Goal: Information Seeking & Learning: Learn about a topic

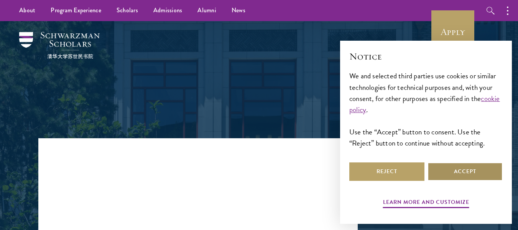
click at [454, 169] on button "Accept" at bounding box center [465, 171] width 75 height 18
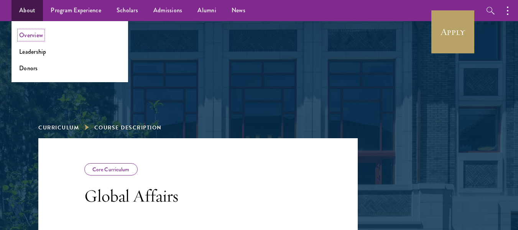
click at [34, 37] on link "Overview" at bounding box center [31, 35] width 24 height 9
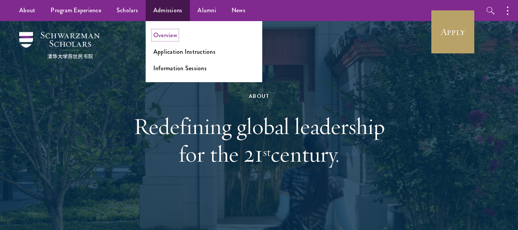
click at [164, 35] on link "Overview" at bounding box center [165, 35] width 24 height 9
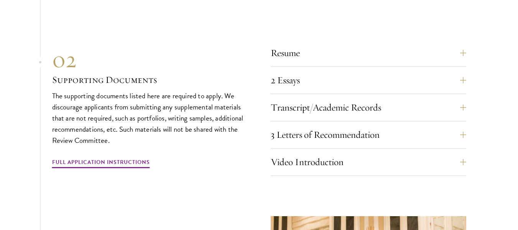
scroll to position [2514, 0]
click at [304, 54] on button "Resume" at bounding box center [374, 52] width 196 height 18
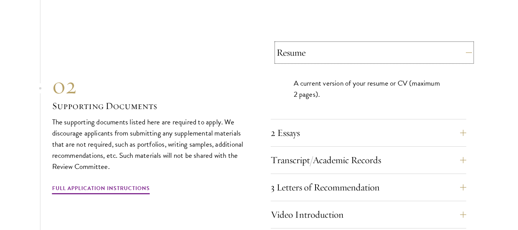
click at [324, 48] on button "Resume" at bounding box center [374, 52] width 196 height 18
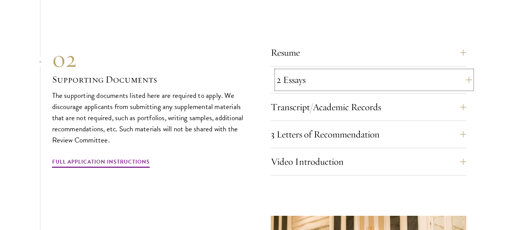
click at [326, 74] on button "2 Essays" at bounding box center [374, 80] width 196 height 18
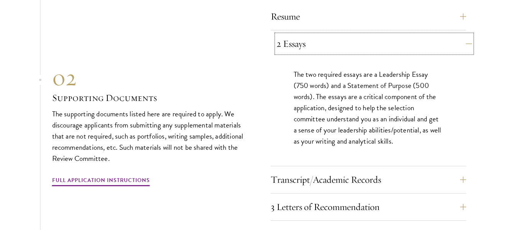
scroll to position [2552, 0]
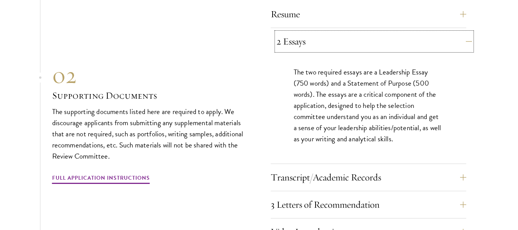
click at [364, 37] on button "2 Essays" at bounding box center [374, 41] width 196 height 18
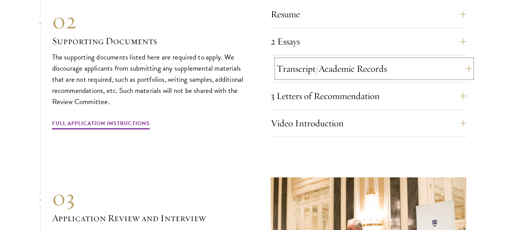
click at [356, 64] on button "Transcript/Academic Records" at bounding box center [374, 68] width 196 height 18
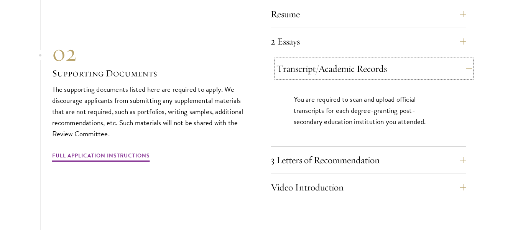
click at [356, 64] on button "Transcript/Academic Records" at bounding box center [374, 68] width 196 height 18
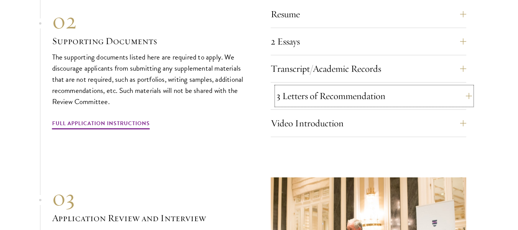
click at [352, 93] on button "3 Letters of Recommendation" at bounding box center [374, 96] width 196 height 18
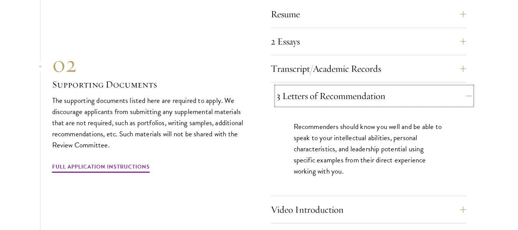
click at [364, 93] on button "3 Letters of Recommendation" at bounding box center [374, 96] width 196 height 18
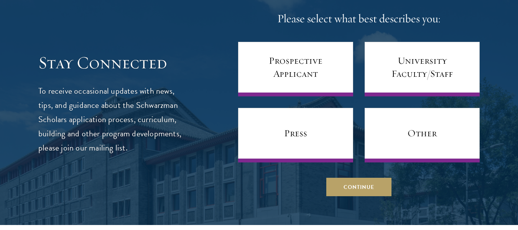
scroll to position [3139, 0]
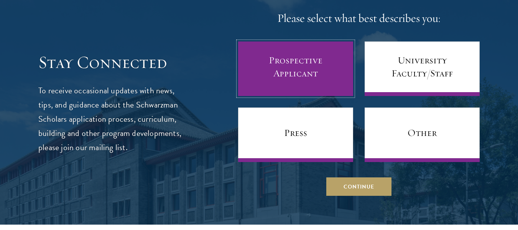
click at [311, 63] on link "Prospective Applicant" at bounding box center [295, 68] width 115 height 54
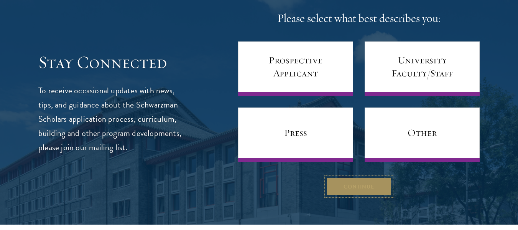
click at [347, 184] on button "Continue" at bounding box center [358, 186] width 65 height 18
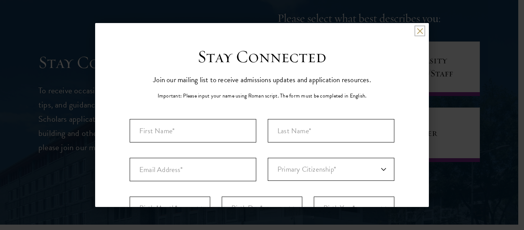
click at [416, 30] on button at bounding box center [419, 31] width 7 height 7
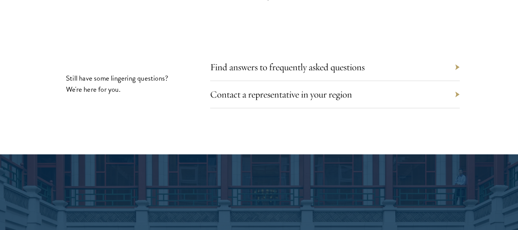
scroll to position [3585, 0]
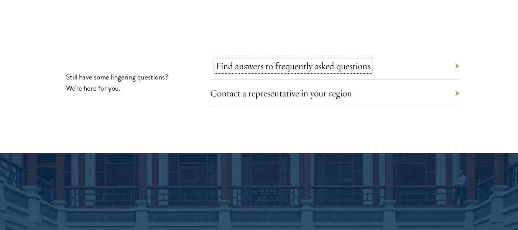
click at [314, 67] on link "Find answers to frequently asked questions" at bounding box center [293, 66] width 155 height 12
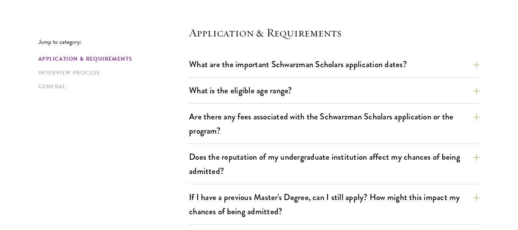
scroll to position [202, 0]
click at [309, 123] on button "Are there any fees associated with the Schwarzman Scholars application or the p…" at bounding box center [340, 122] width 291 height 31
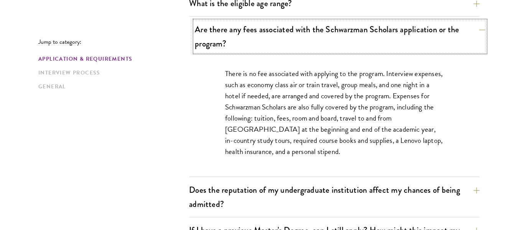
scroll to position [289, 0]
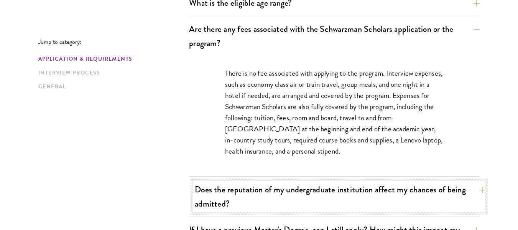
click at [301, 191] on button "Does the reputation of my undergraduate institution affect my chances of being …" at bounding box center [340, 196] width 291 height 31
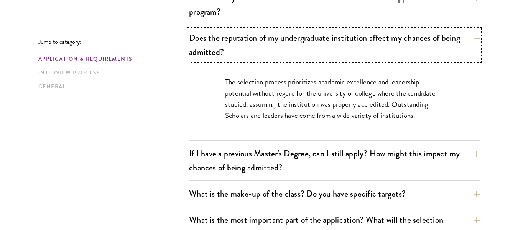
scroll to position [321, 0]
click at [316, 57] on button "Does the reputation of my undergraduate institution affect my chances of being …" at bounding box center [340, 44] width 291 height 31
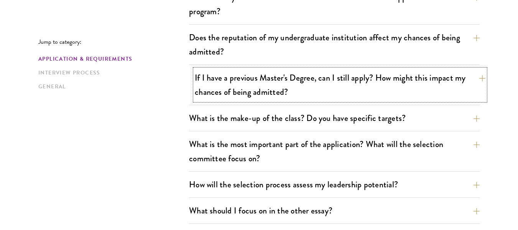
click at [328, 87] on button "If I have a previous Master's Degree, can I still apply? How might this impact …" at bounding box center [340, 84] width 291 height 31
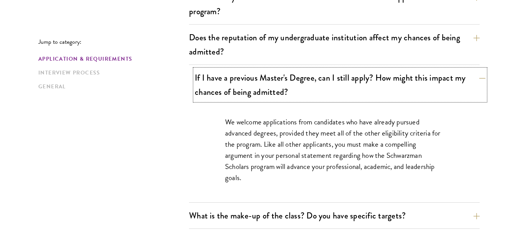
click at [328, 87] on button "If I have a previous Master's Degree, can I still apply? How might this impact …" at bounding box center [340, 84] width 291 height 31
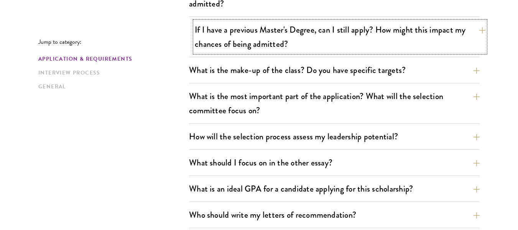
scroll to position [372, 0]
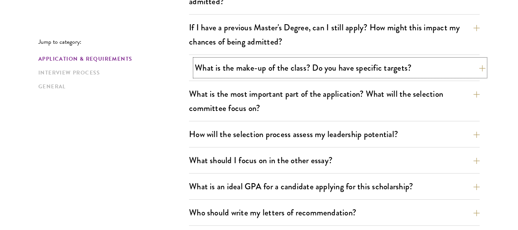
click at [335, 73] on button "What is the make-up of the class? Do you have specific targets?" at bounding box center [340, 67] width 291 height 17
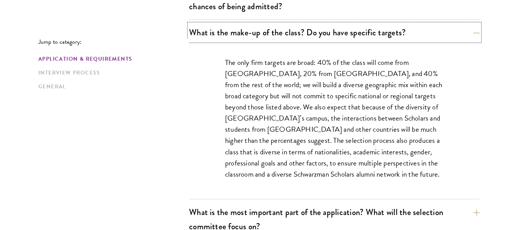
scroll to position [408, 0]
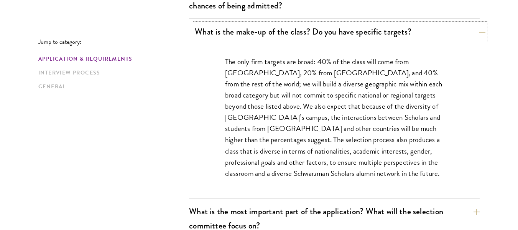
click at [348, 38] on button "What is the make-up of the class? Do you have specific targets?" at bounding box center [340, 31] width 291 height 17
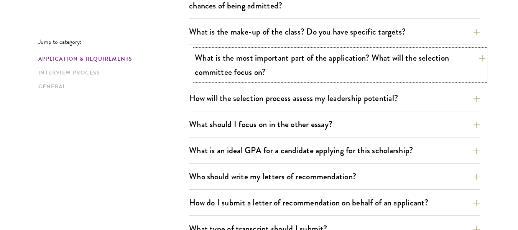
click at [343, 70] on button "What is the most important part of the application? What will the selection com…" at bounding box center [340, 64] width 291 height 31
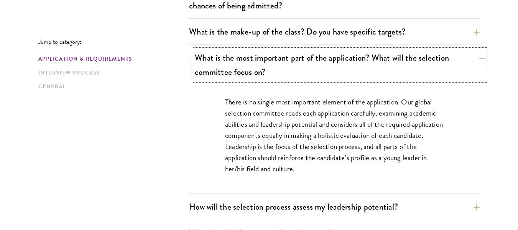
click at [343, 70] on button "What is the most important part of the application? What will the selection com…" at bounding box center [340, 64] width 291 height 31
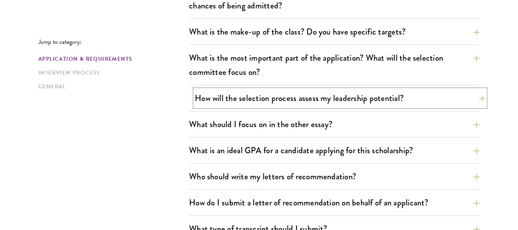
click at [339, 104] on button "How will the selection process assess my leadership potential?" at bounding box center [340, 97] width 291 height 17
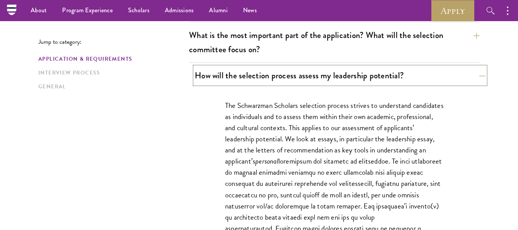
scroll to position [429, 0]
click at [317, 80] on button "How will the selection process assess my leadership potential?" at bounding box center [340, 75] width 291 height 17
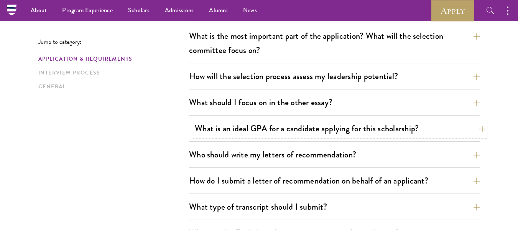
click at [348, 129] on button "What is an ideal GPA for a candidate applying for this scholarship?" at bounding box center [340, 128] width 291 height 17
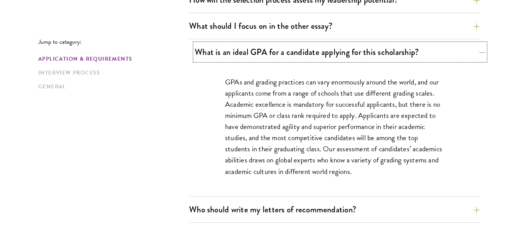
scroll to position [506, 0]
click at [395, 50] on button "What is an ideal GPA for a candidate applying for this scholarship?" at bounding box center [340, 51] width 291 height 17
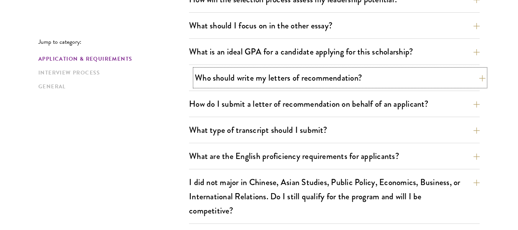
click at [354, 78] on button "Who should write my letters of recommendation?" at bounding box center [340, 77] width 291 height 17
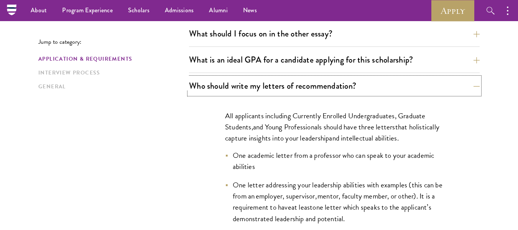
scroll to position [497, 0]
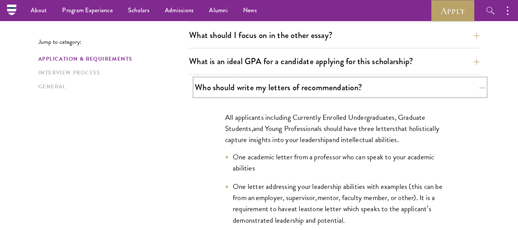
click at [401, 85] on button "Who should write my letters of recommendation?" at bounding box center [340, 87] width 291 height 17
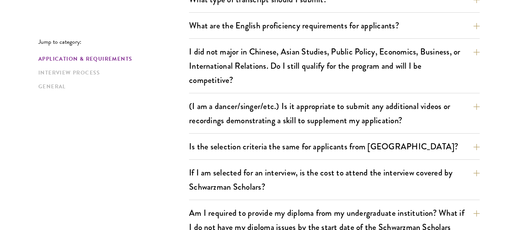
scroll to position [638, 0]
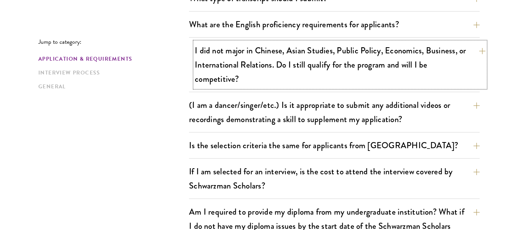
click at [258, 59] on button "I did not major in Chinese, Asian Studies, Public Policy, Economics, Business, …" at bounding box center [340, 65] width 291 height 46
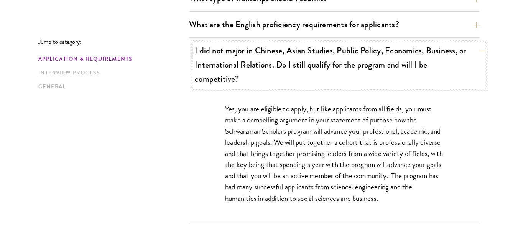
click at [331, 69] on button "I did not major in Chinese, Asian Studies, Public Policy, Economics, Business, …" at bounding box center [340, 65] width 291 height 46
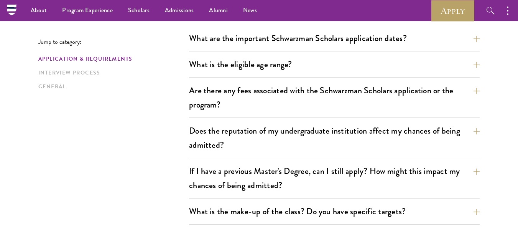
scroll to position [0, 0]
